Goal: Navigation & Orientation: Find specific page/section

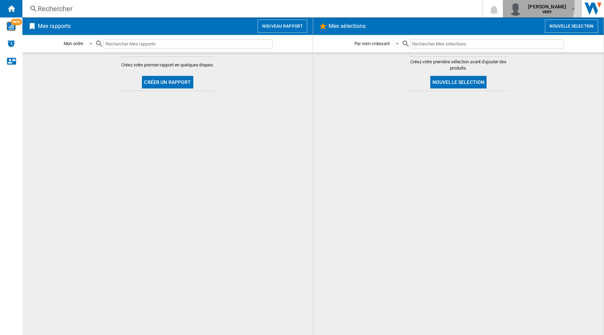
click at [543, 5] on span "[PERSON_NAME]" at bounding box center [547, 6] width 38 height 7
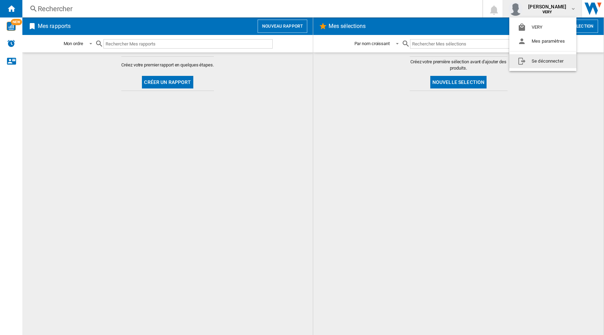
click at [532, 64] on button "Se déconnecter" at bounding box center [542, 61] width 67 height 14
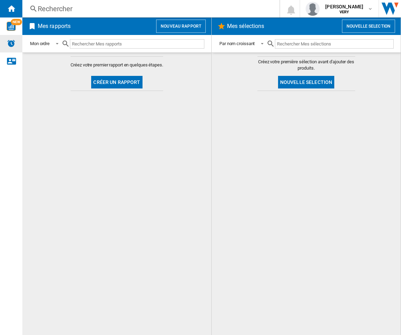
click at [10, 41] on img "Alertes" at bounding box center [11, 43] width 8 height 8
click at [7, 63] on ng-md-icon "Nous contacter" at bounding box center [11, 61] width 8 height 8
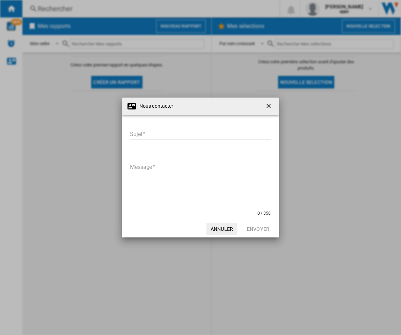
click at [351, 140] on div "Nous contacter Sujet Sujet requis Message 0 / 350 Message requis Annuler Envoyer" at bounding box center [200, 167] width 401 height 335
click at [270, 104] on ng-md-icon "getI18NText('BUTTONS.CLOSE_DIALOG')" at bounding box center [269, 106] width 8 height 8
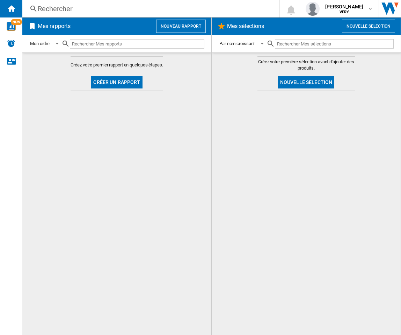
click at [273, 158] on div at bounding box center [306, 212] width 175 height 237
click at [9, 27] on img "WiseCard" at bounding box center [11, 26] width 9 height 9
click at [14, 21] on span "NEW" at bounding box center [16, 22] width 11 height 6
click at [10, 27] on img "WiseCard" at bounding box center [11, 26] width 9 height 9
click at [193, 147] on md-content "Créez votre premier rapport en quelques étapes. Créer un rapport" at bounding box center [116, 193] width 189 height 282
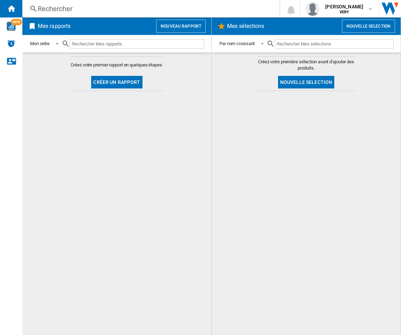
click at [268, 215] on div at bounding box center [306, 212] width 175 height 237
click at [10, 27] on img "WiseCard" at bounding box center [11, 26] width 9 height 9
click at [265, 139] on div at bounding box center [306, 212] width 175 height 237
click at [276, 160] on div at bounding box center [306, 212] width 175 height 237
click at [272, 154] on div at bounding box center [306, 212] width 175 height 237
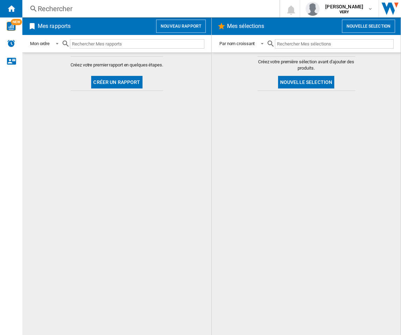
click at [296, 197] on div at bounding box center [306, 212] width 175 height 237
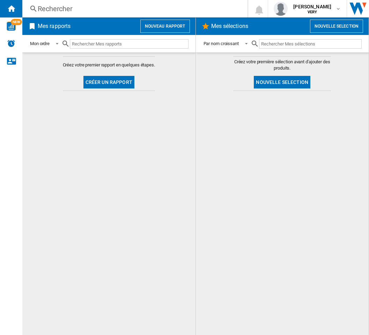
click at [125, 203] on md-content "Créez votre premier rapport en quelques étapes. Créer un rapport" at bounding box center [108, 193] width 173 height 282
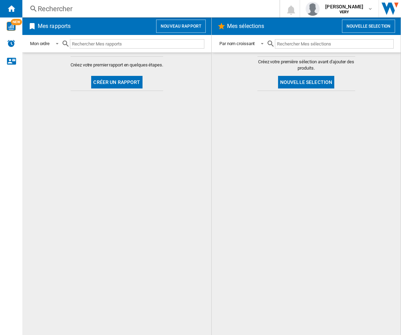
click at [281, 224] on div at bounding box center [306, 212] width 175 height 237
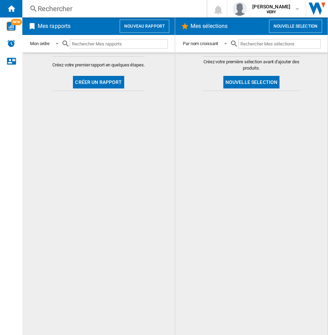
click at [107, 189] on md-content "Créez votre premier rapport en quelques étapes. Créer un rapport" at bounding box center [98, 193] width 153 height 282
